Goal: Navigation & Orientation: Find specific page/section

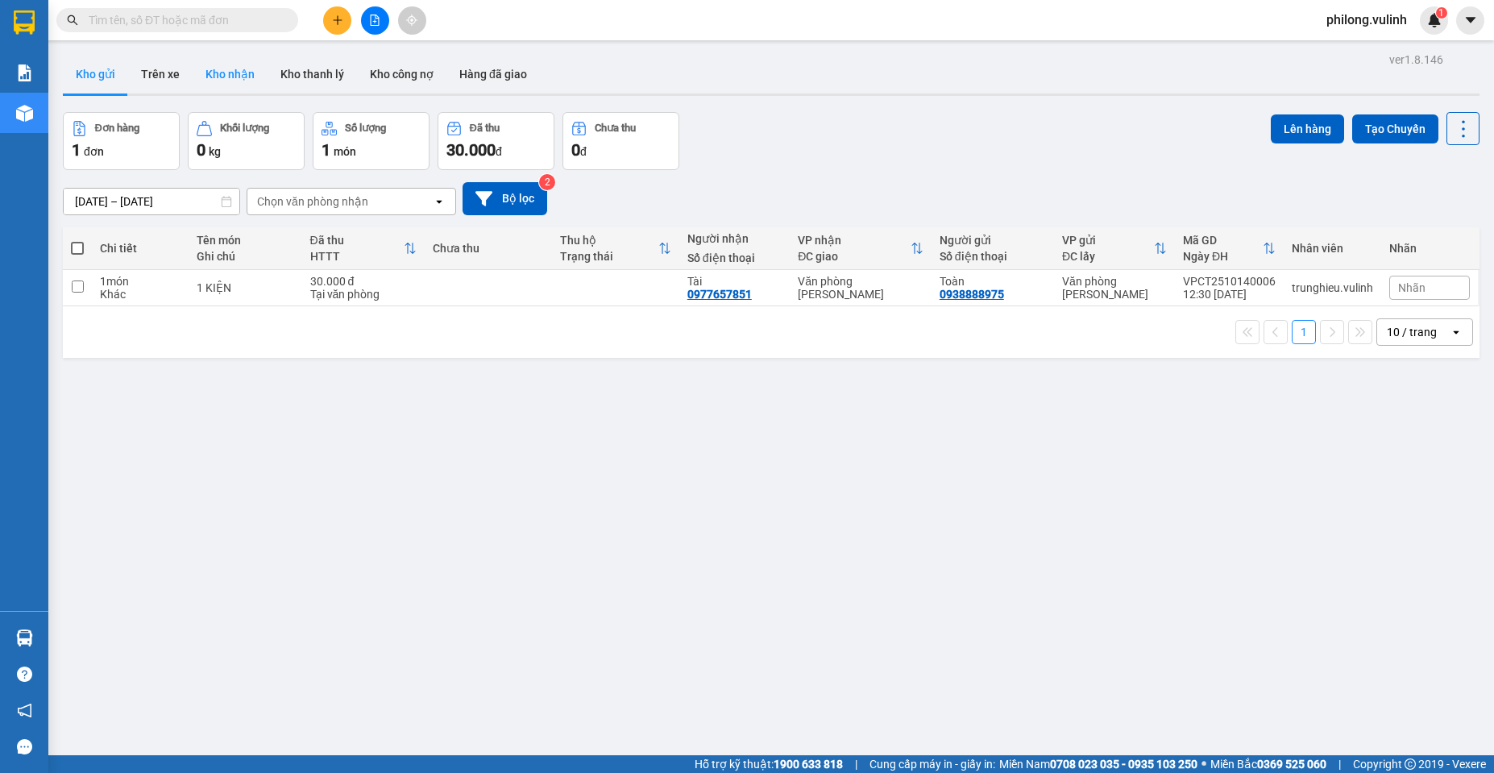
click at [248, 90] on button "Kho nhận" at bounding box center [230, 74] width 75 height 39
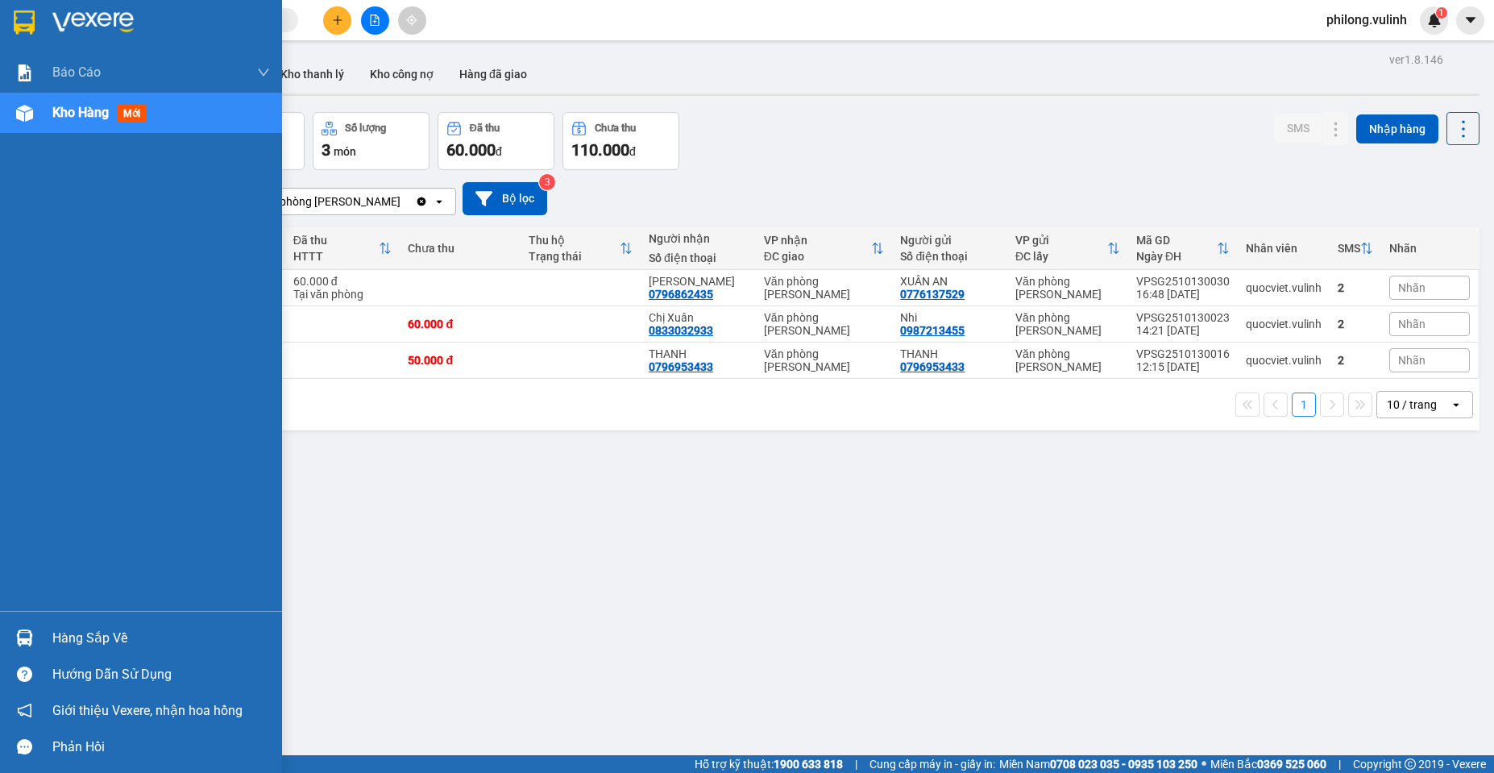
drag, startPoint x: 31, startPoint y: 603, endPoint x: 44, endPoint y: 627, distance: 27.1
click at [31, 604] on div "Báo cáo BC hàng tồn (trạm) Báo cáo dòng tiền (nhân viên) Báo cáo dòng tiền (trạ…" at bounding box center [141, 331] width 282 height 558
click at [44, 627] on div "Hàng sắp về" at bounding box center [141, 638] width 282 height 36
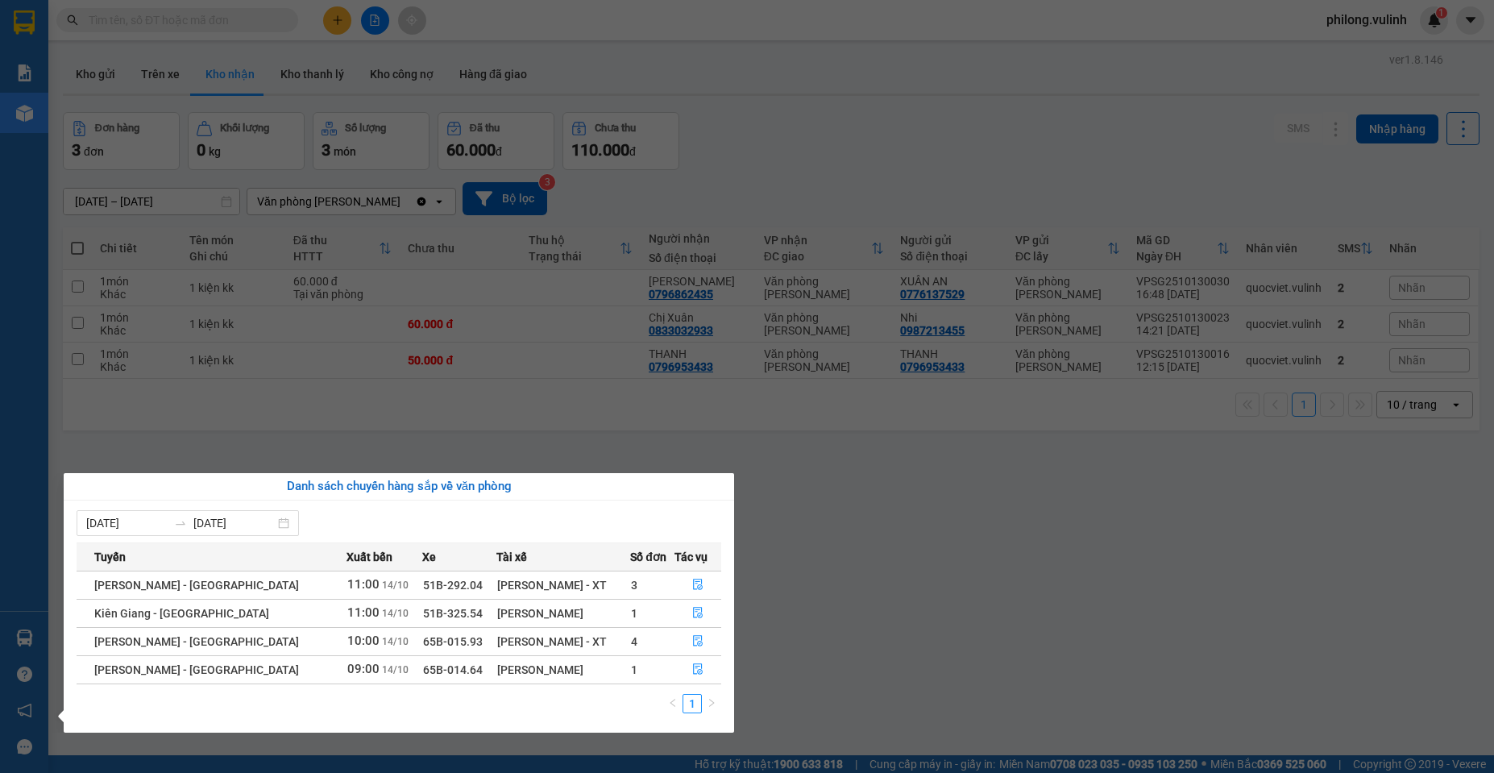
click at [351, 408] on section "Kết quả tìm kiếm ( 0 ) Bộ lọc Ngày tạo đơn gần nhất No Data philong.vulinh 1 Bá…" at bounding box center [747, 386] width 1494 height 773
